Goal: Task Accomplishment & Management: Manage account settings

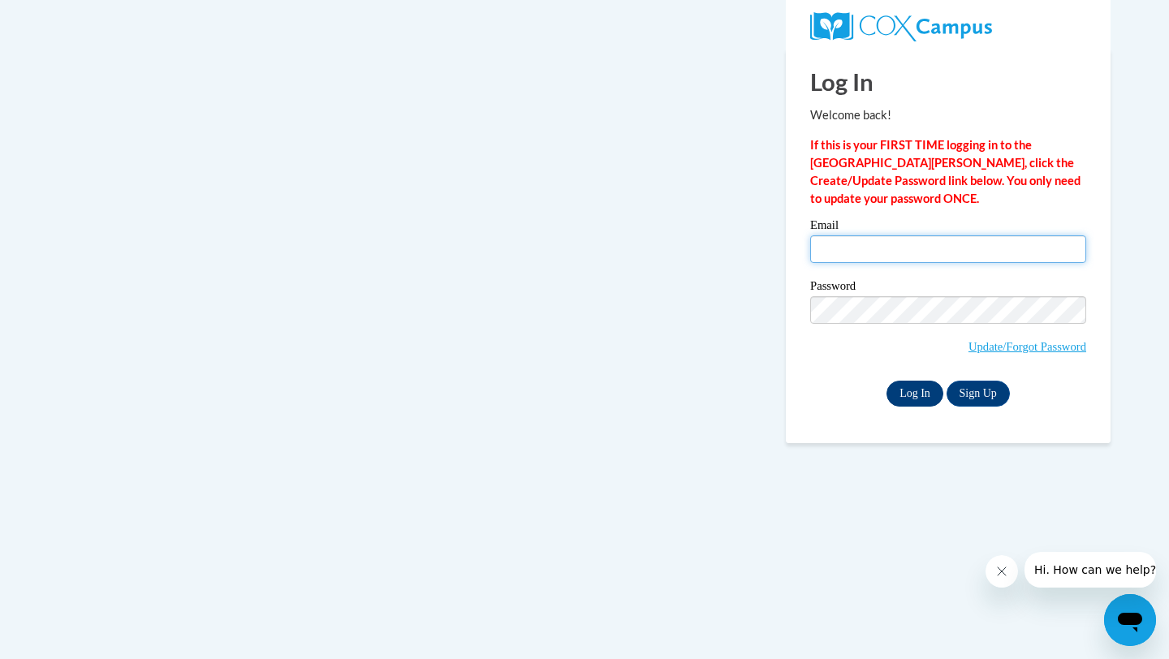
type input "[EMAIL_ADDRESS][DOMAIN_NAME]"
click at [921, 393] on input "Log In" at bounding box center [915, 394] width 57 height 26
